Goal: Task Accomplishment & Management: Manage account settings

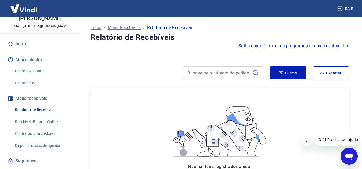
scroll to position [43, 0]
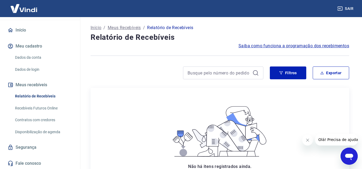
click at [42, 107] on link "Recebíveis Futuros Online" at bounding box center [43, 108] width 61 height 11
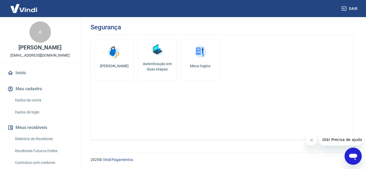
click at [163, 63] on h5 "Autenticação em duas etapas" at bounding box center [157, 66] width 34 height 11
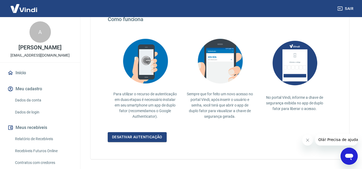
click at [20, 69] on link "Início" at bounding box center [39, 73] width 67 height 12
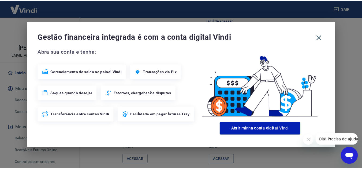
scroll to position [334, 0]
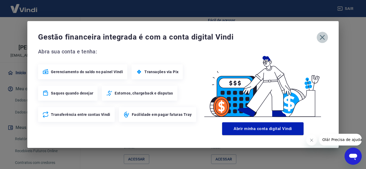
click at [325, 37] on icon "button" at bounding box center [322, 37] width 9 height 9
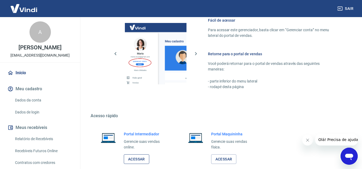
click at [141, 158] on link "Acessar" at bounding box center [136, 160] width 25 height 10
